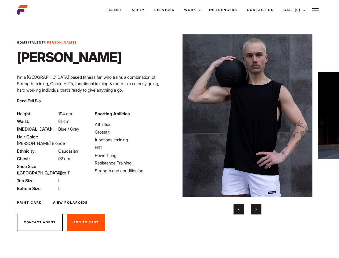
click at [293, 10] on link "Cast (0)" at bounding box center [294, 10] width 30 height 14
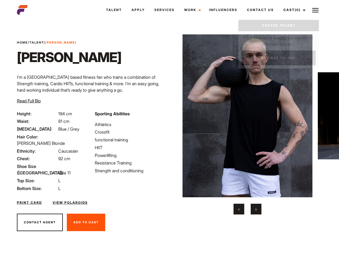
click at [315, 10] on img at bounding box center [315, 10] width 6 height 6
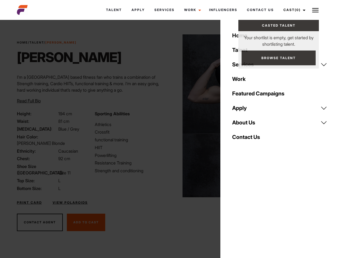
click at [247, 124] on img at bounding box center [248, 115] width 130 height 163
click at [169, 116] on div "Sporting Abilities Athletics Crossfit functional training HIIT Powerlifting Res…" at bounding box center [131, 150] width 78 height 81
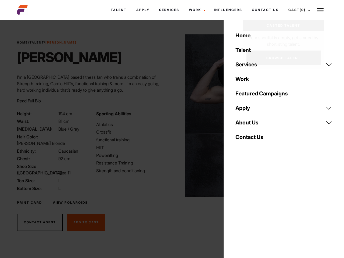
click at [239, 209] on div "Home Talent Services Talent Casting Photography Videography Creative Hair and M…" at bounding box center [283, 129] width 120 height 258
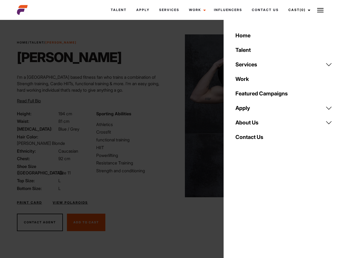
click at [256, 209] on div "Home Talent Services Talent Casting Photography Videography Creative Hair and M…" at bounding box center [283, 129] width 120 height 258
